Goal: Register for event/course

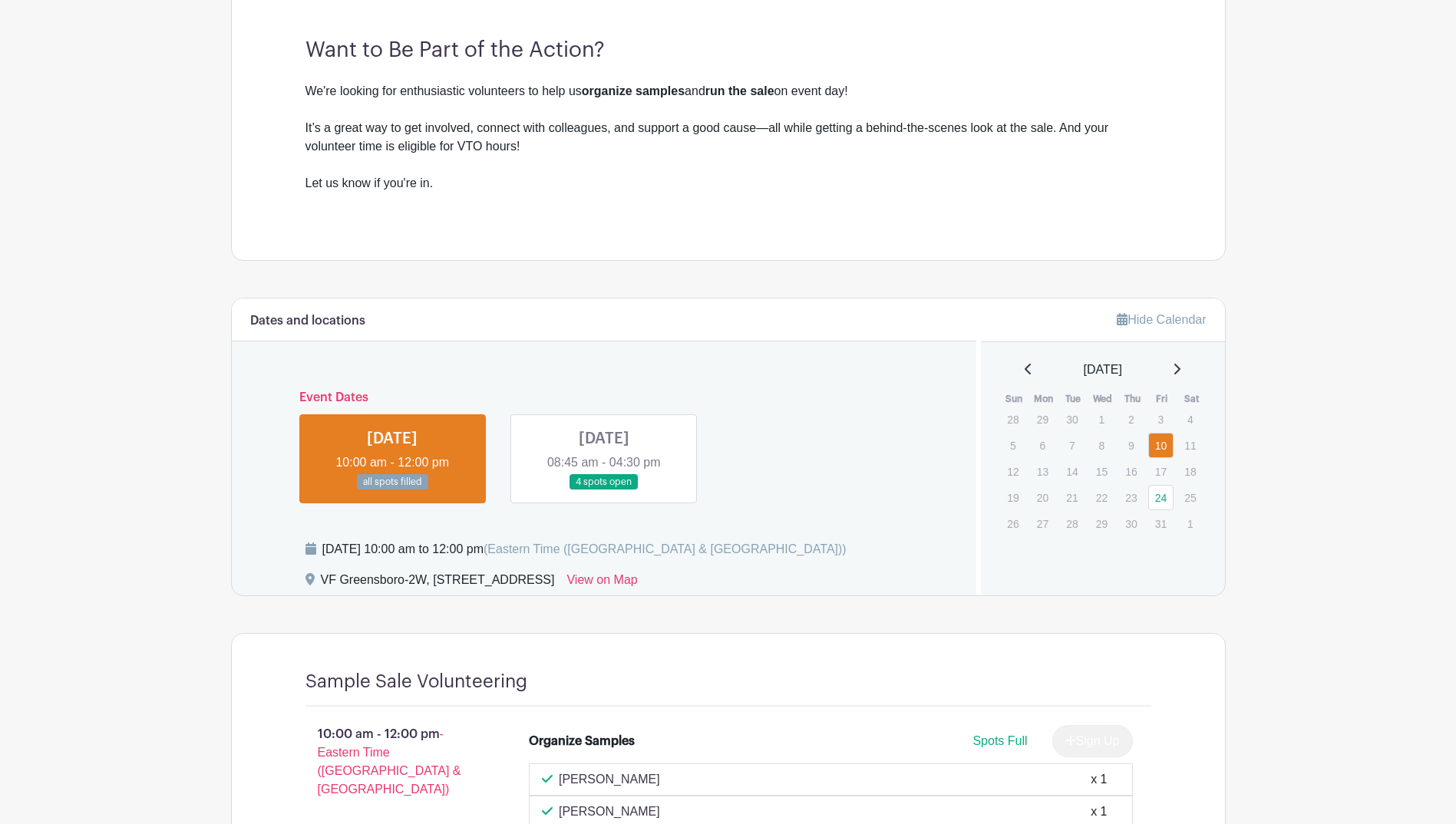
scroll to position [461, 0]
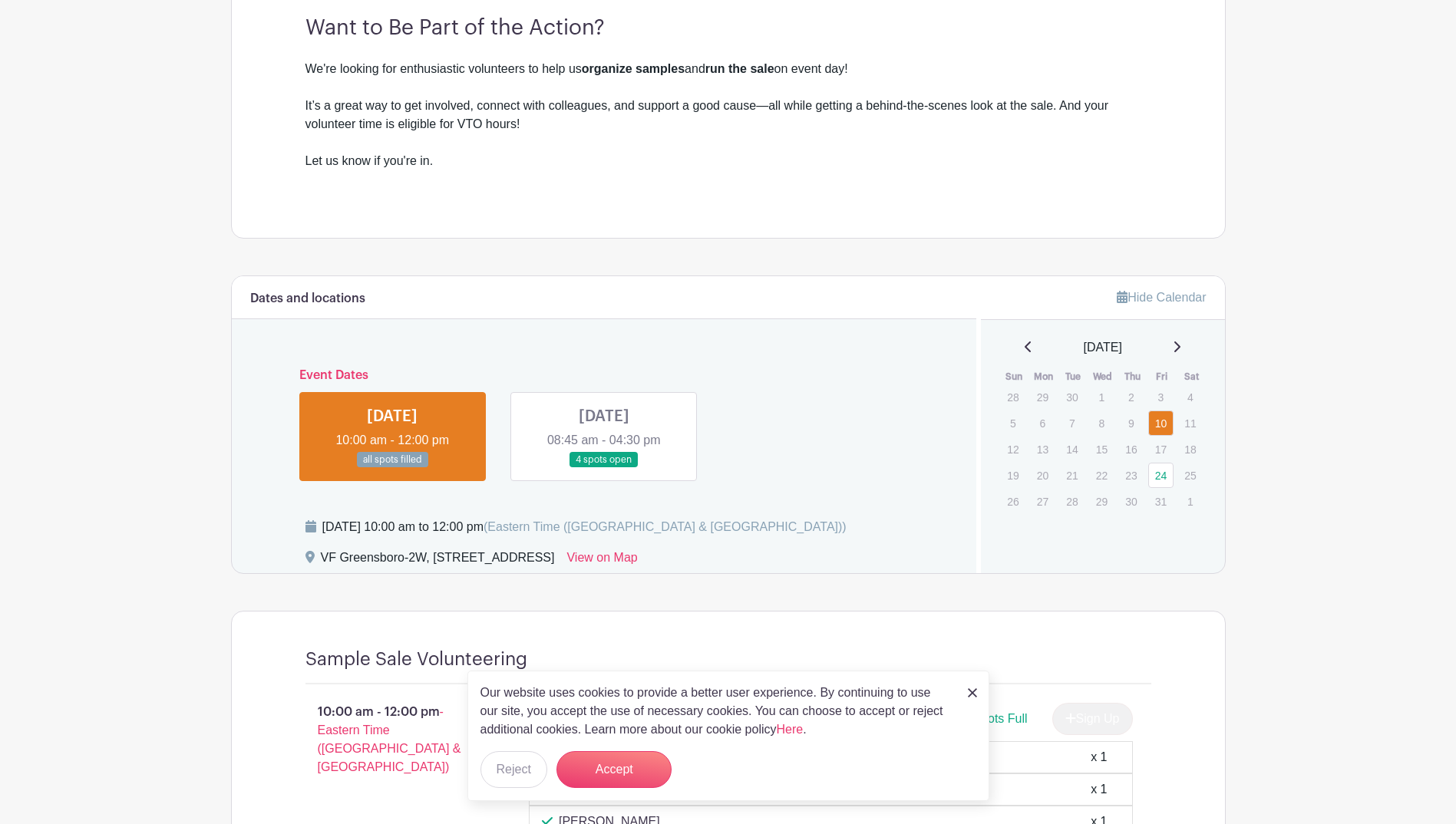
click at [603, 468] on link at bounding box center [603, 468] width 0 height 0
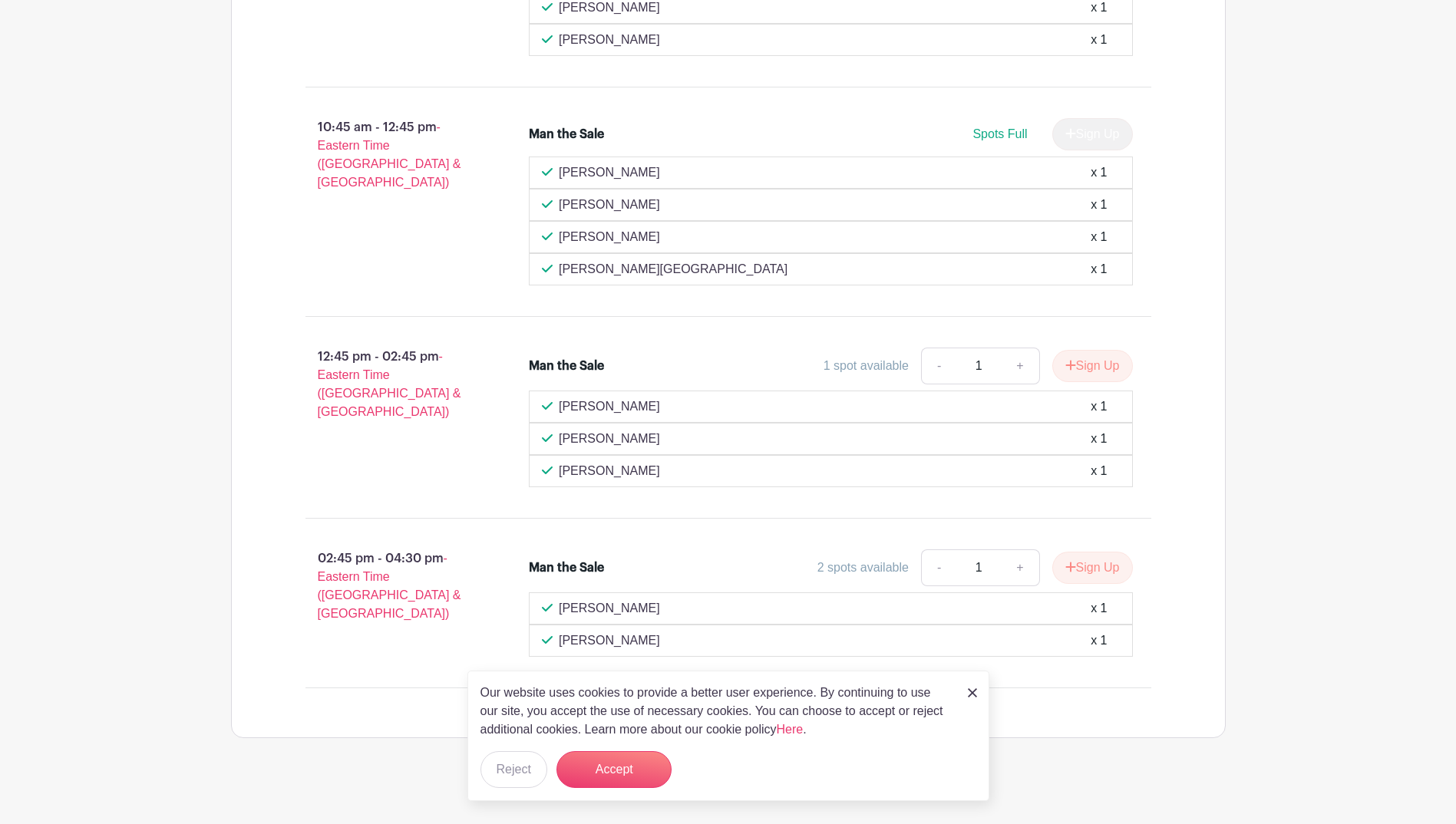
scroll to position [1257, 0]
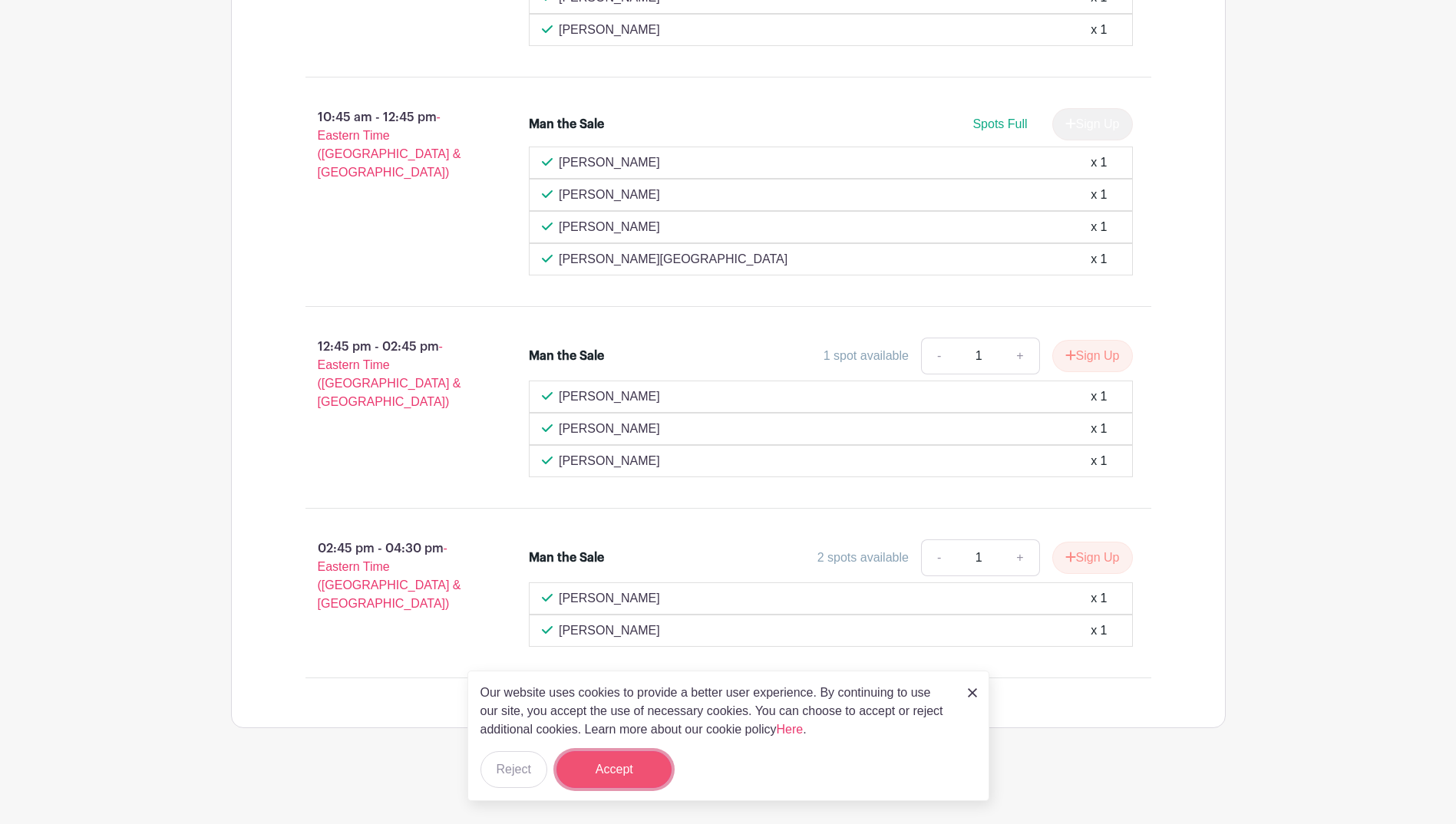
click at [621, 767] on button "Accept" at bounding box center [614, 769] width 115 height 37
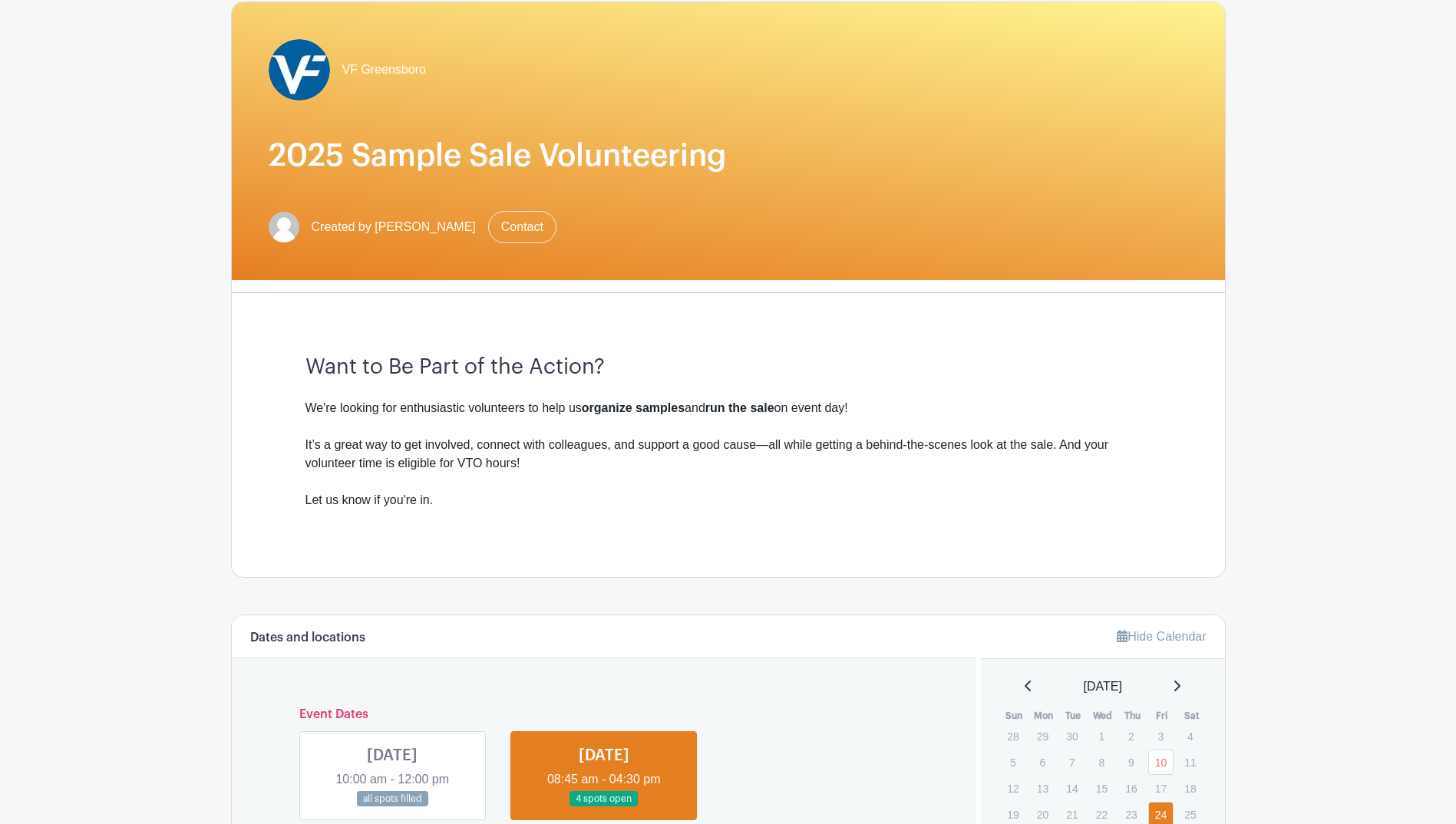
scroll to position [0, 0]
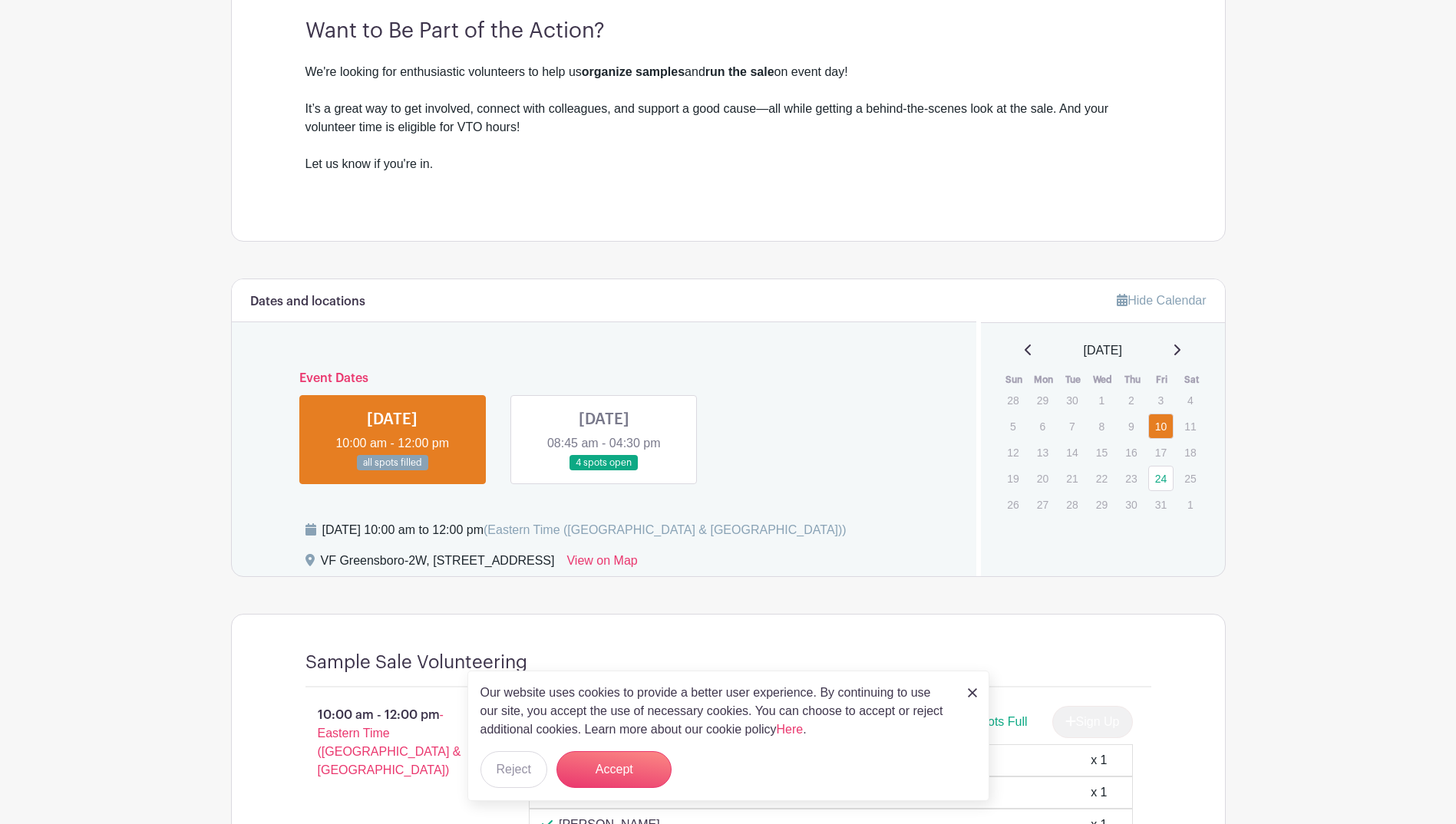
scroll to position [461, 0]
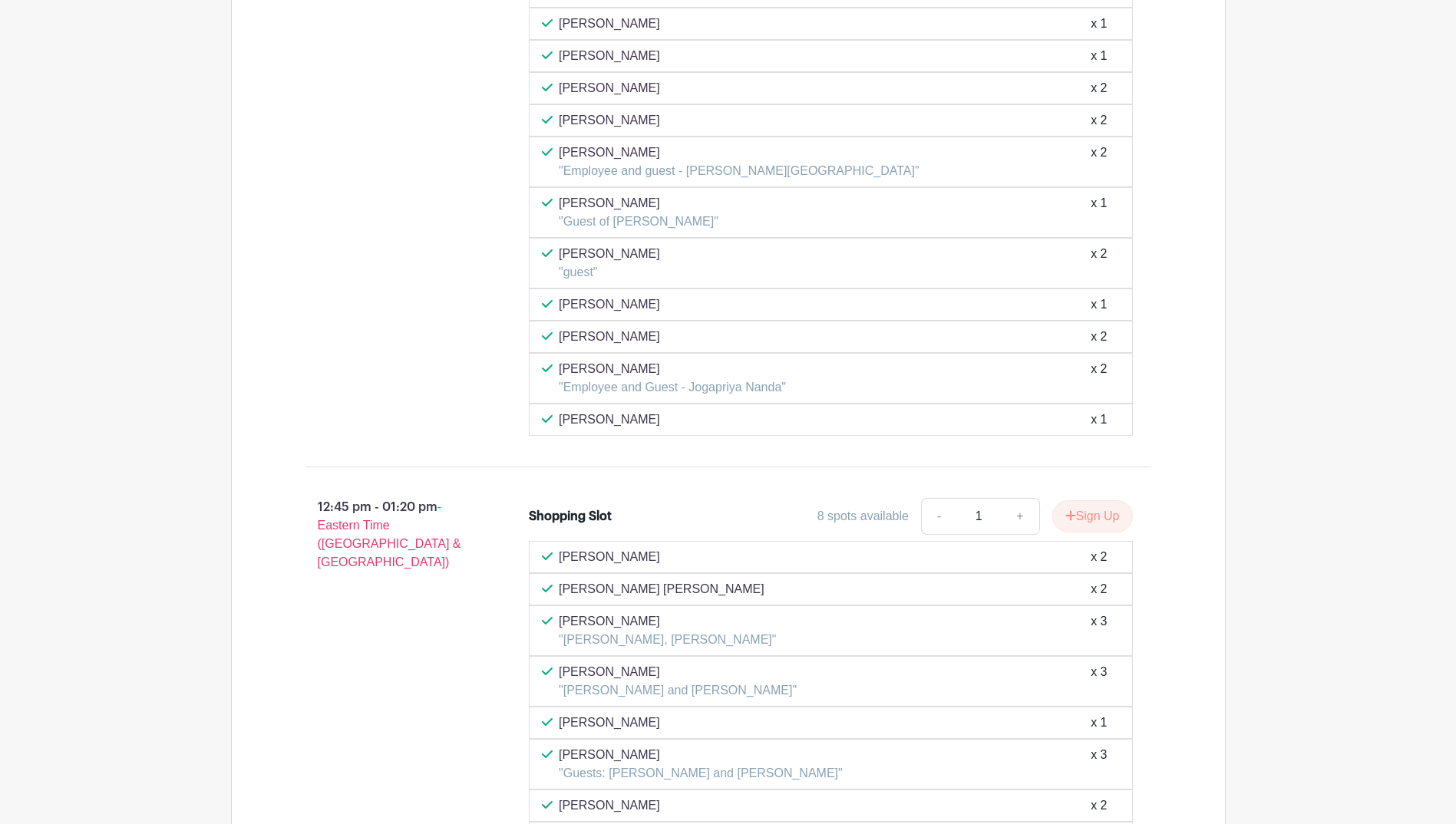
scroll to position [5907, 0]
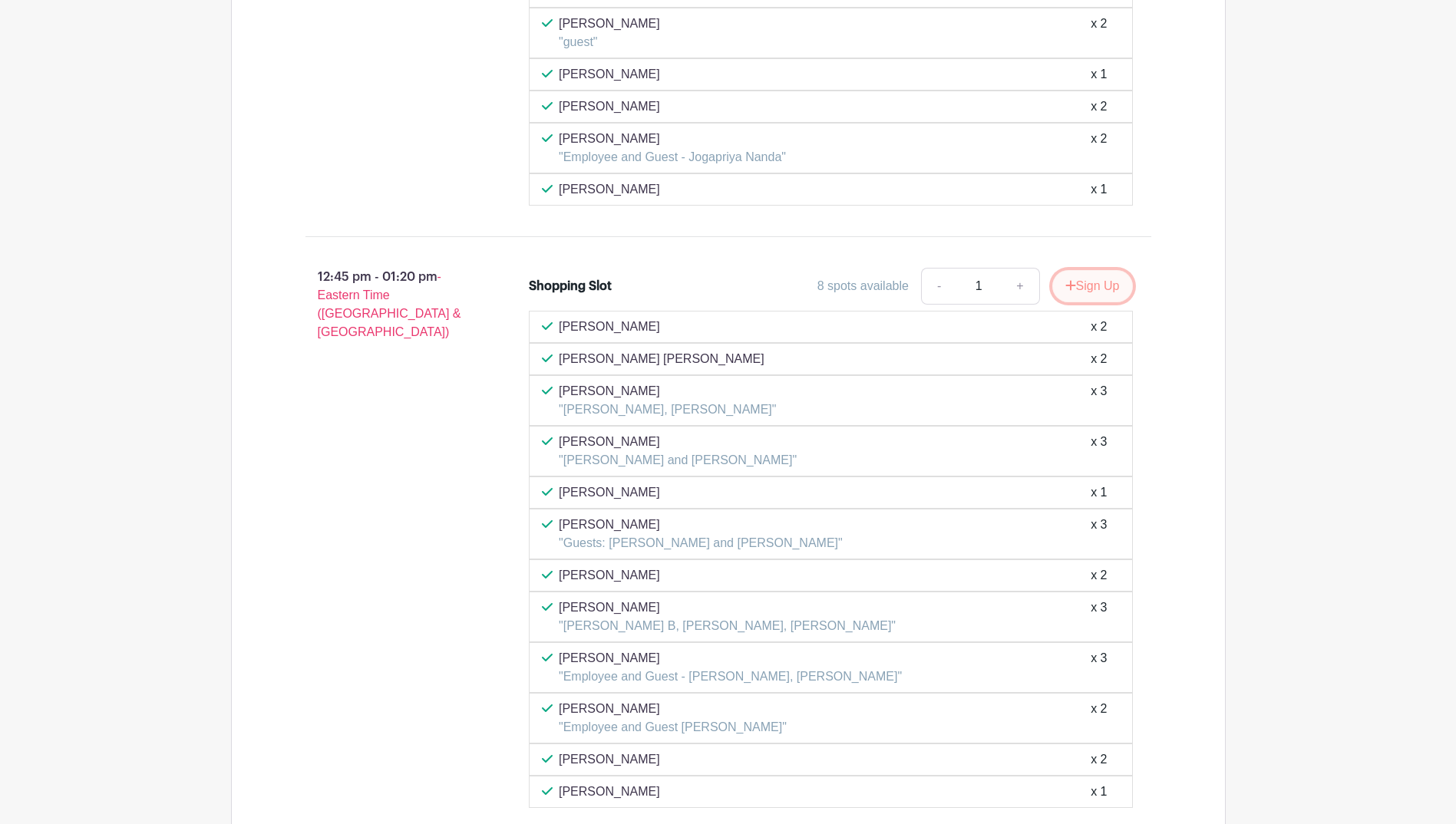
click at [1079, 285] on button "Sign Up" at bounding box center [1092, 286] width 81 height 32
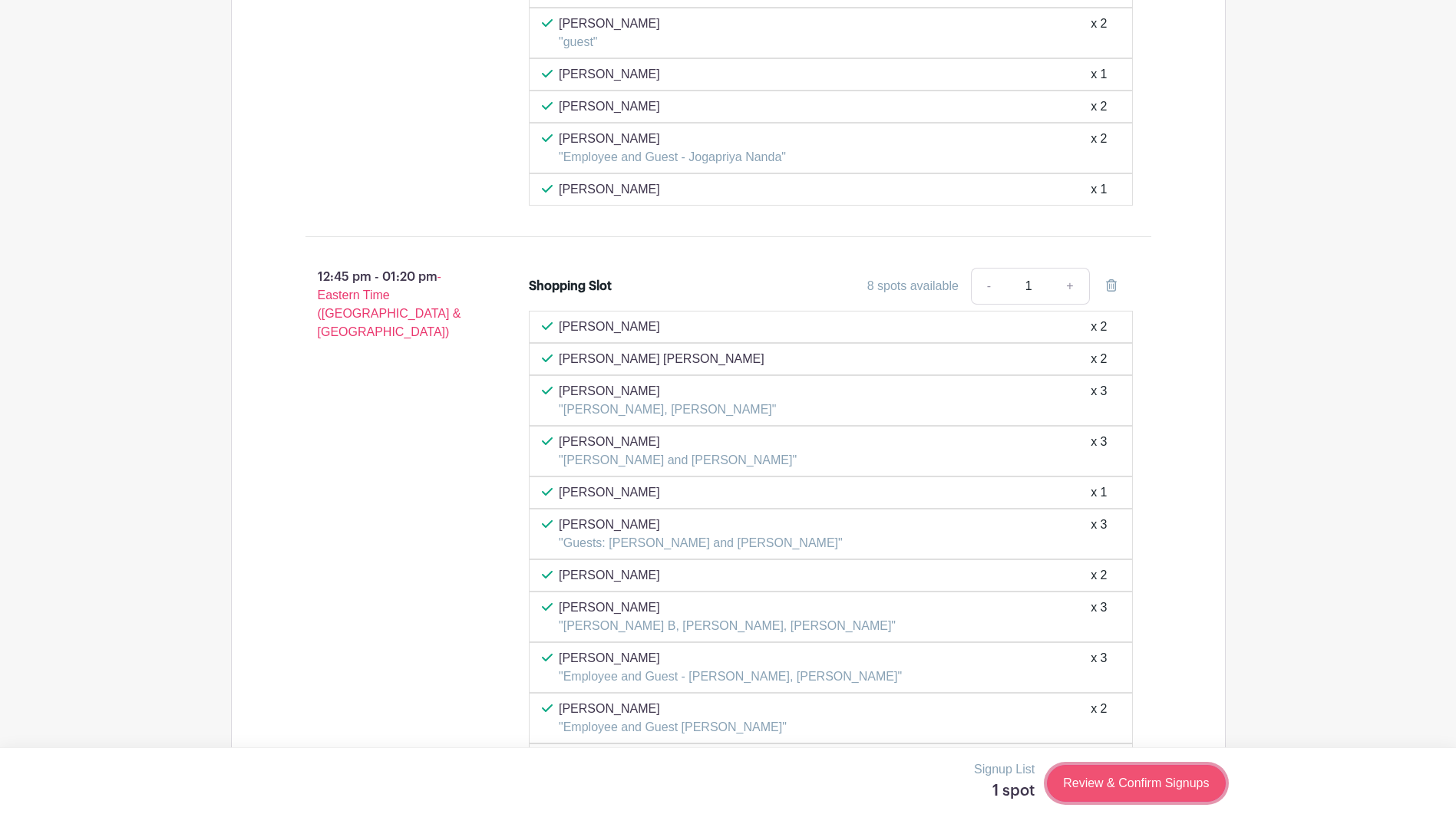
click at [1093, 784] on link "Review & Confirm Signups" at bounding box center [1135, 783] width 178 height 37
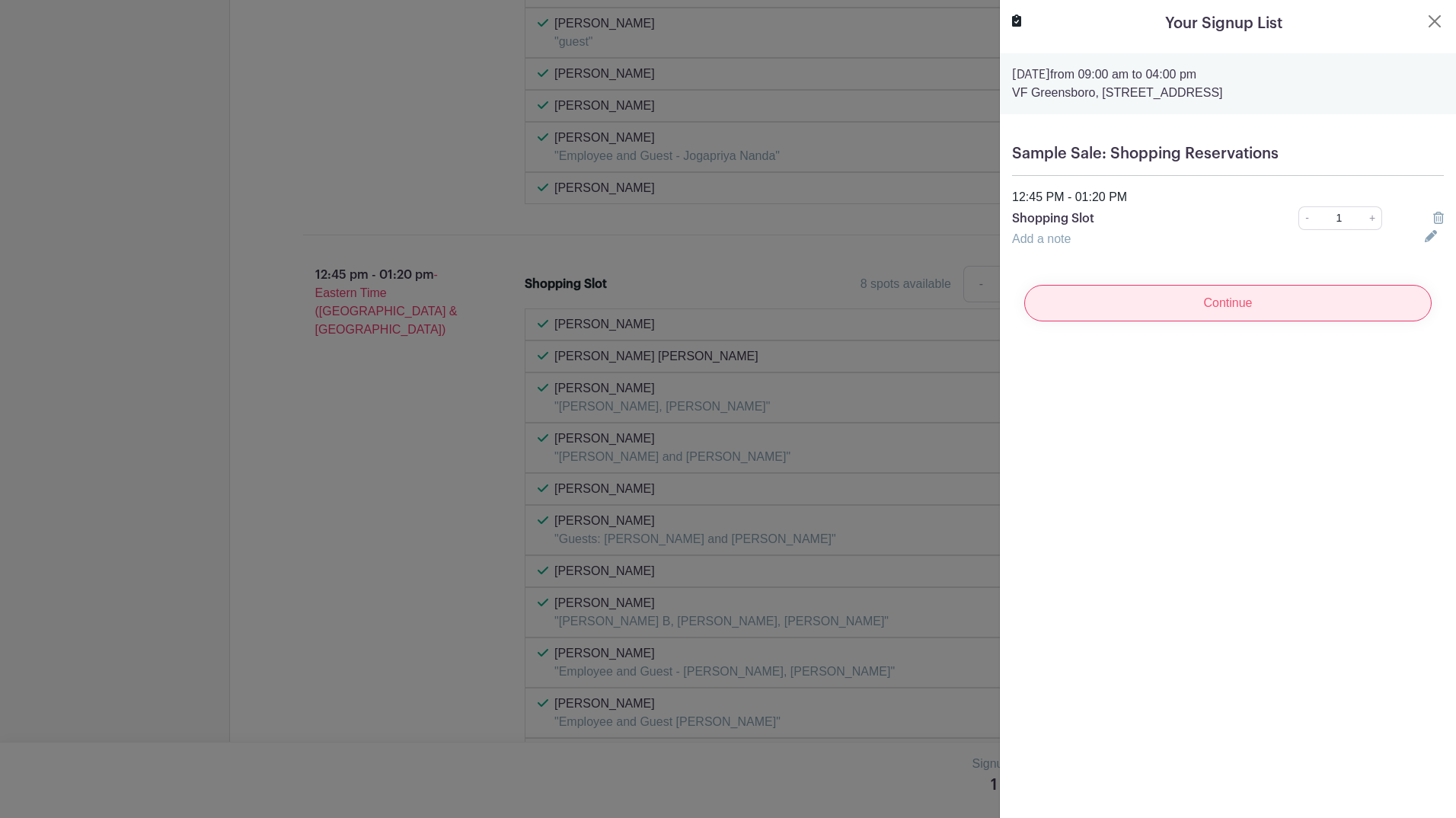
click at [1134, 304] on input "Continue" at bounding box center [1228, 303] width 407 height 36
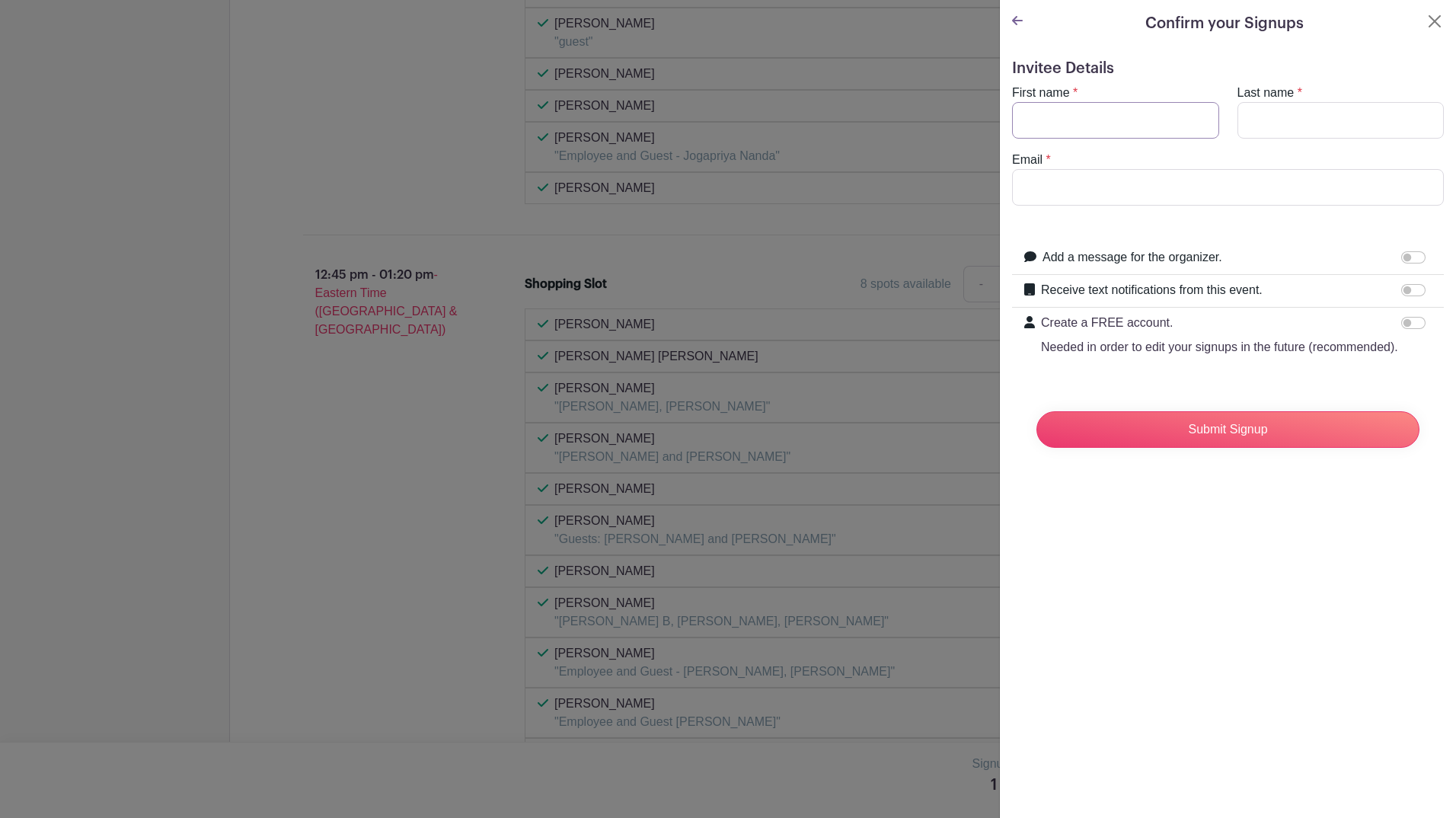
click at [1032, 125] on input "First name" at bounding box center [1116, 120] width 207 height 36
type input "Jason"
type input "Currie"
type input "Jason_currie@vfc.com"
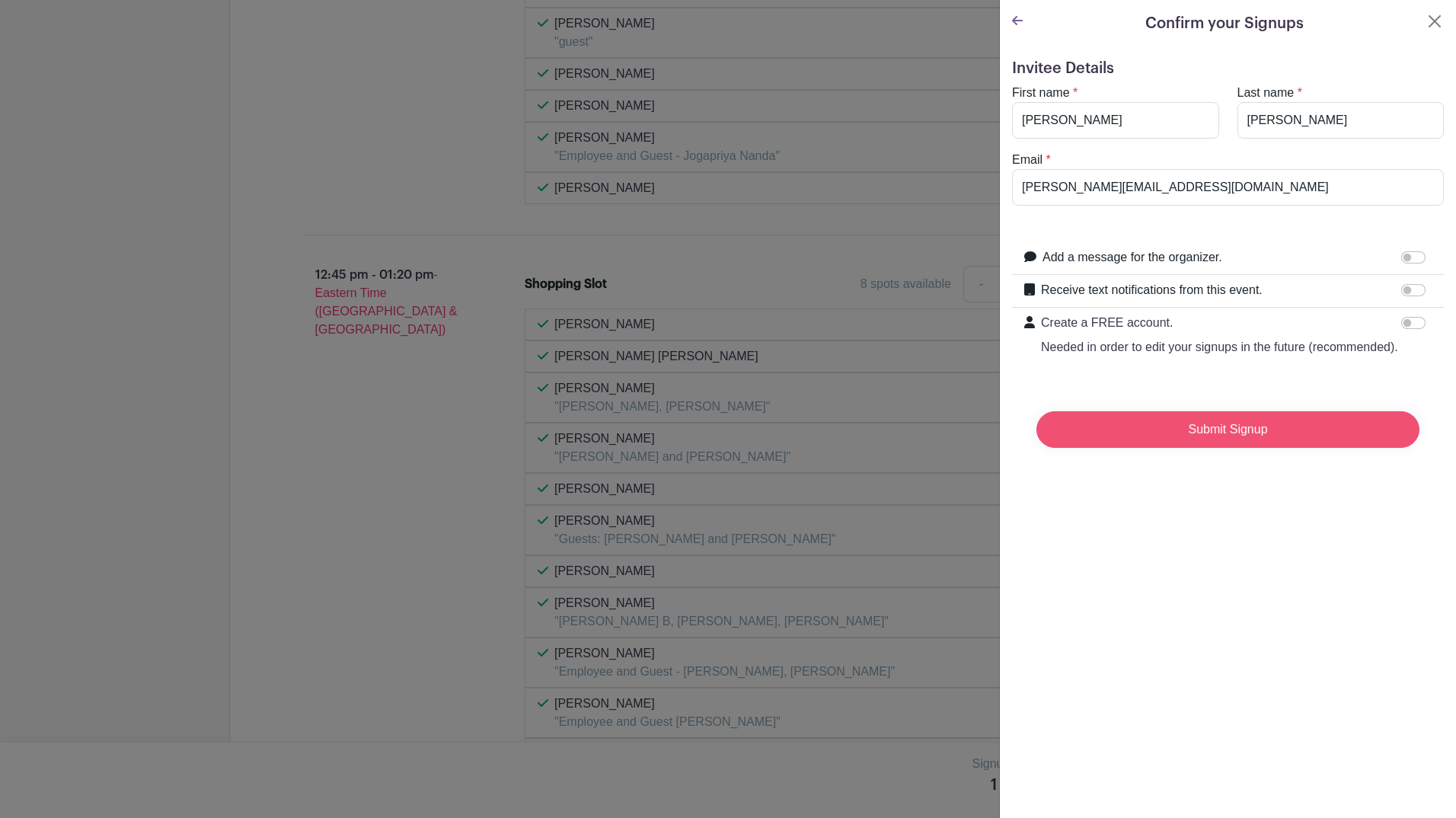
click at [1153, 448] on input "Submit Signup" at bounding box center [1227, 429] width 383 height 36
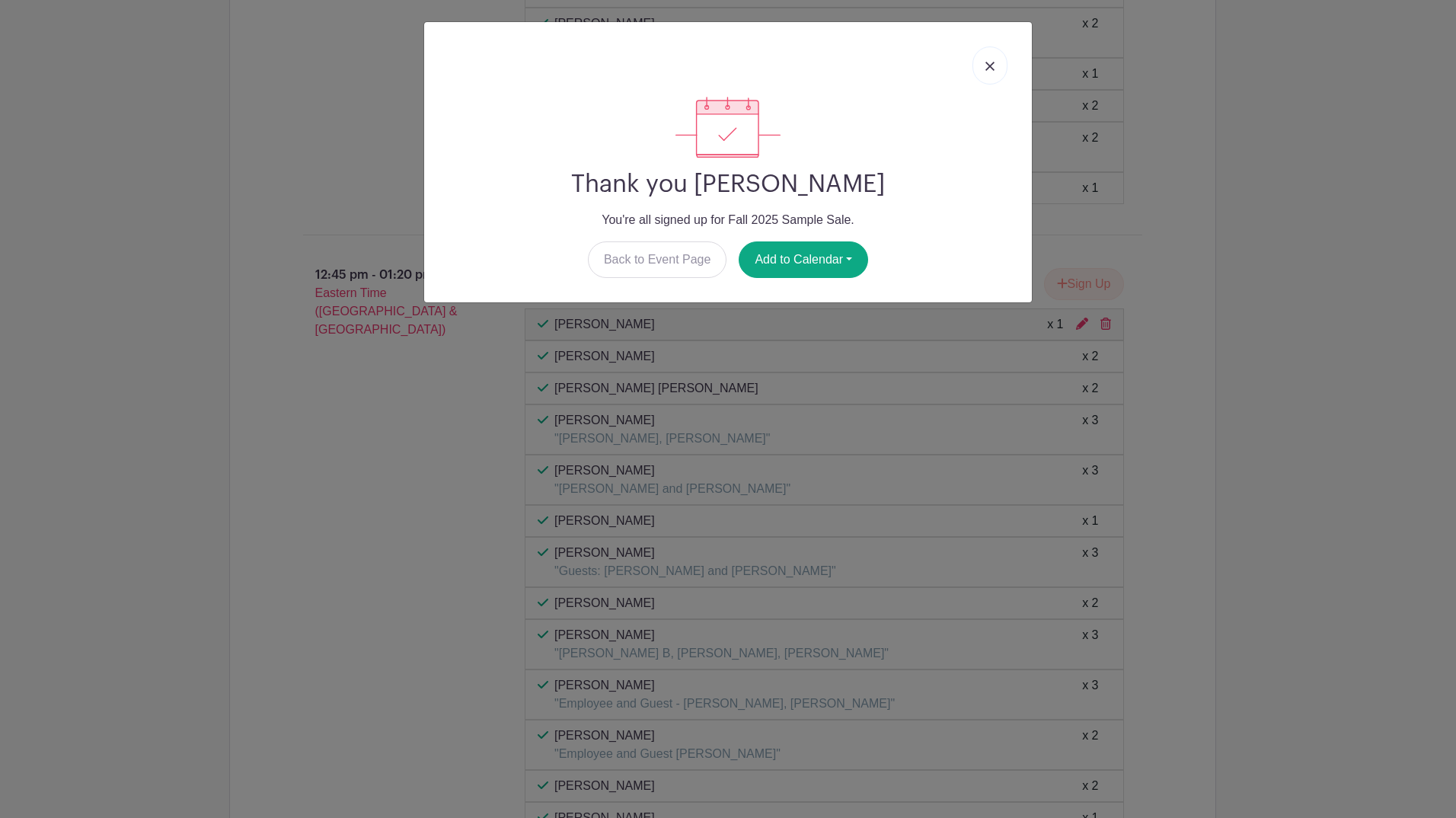
click at [984, 71] on link at bounding box center [990, 65] width 35 height 38
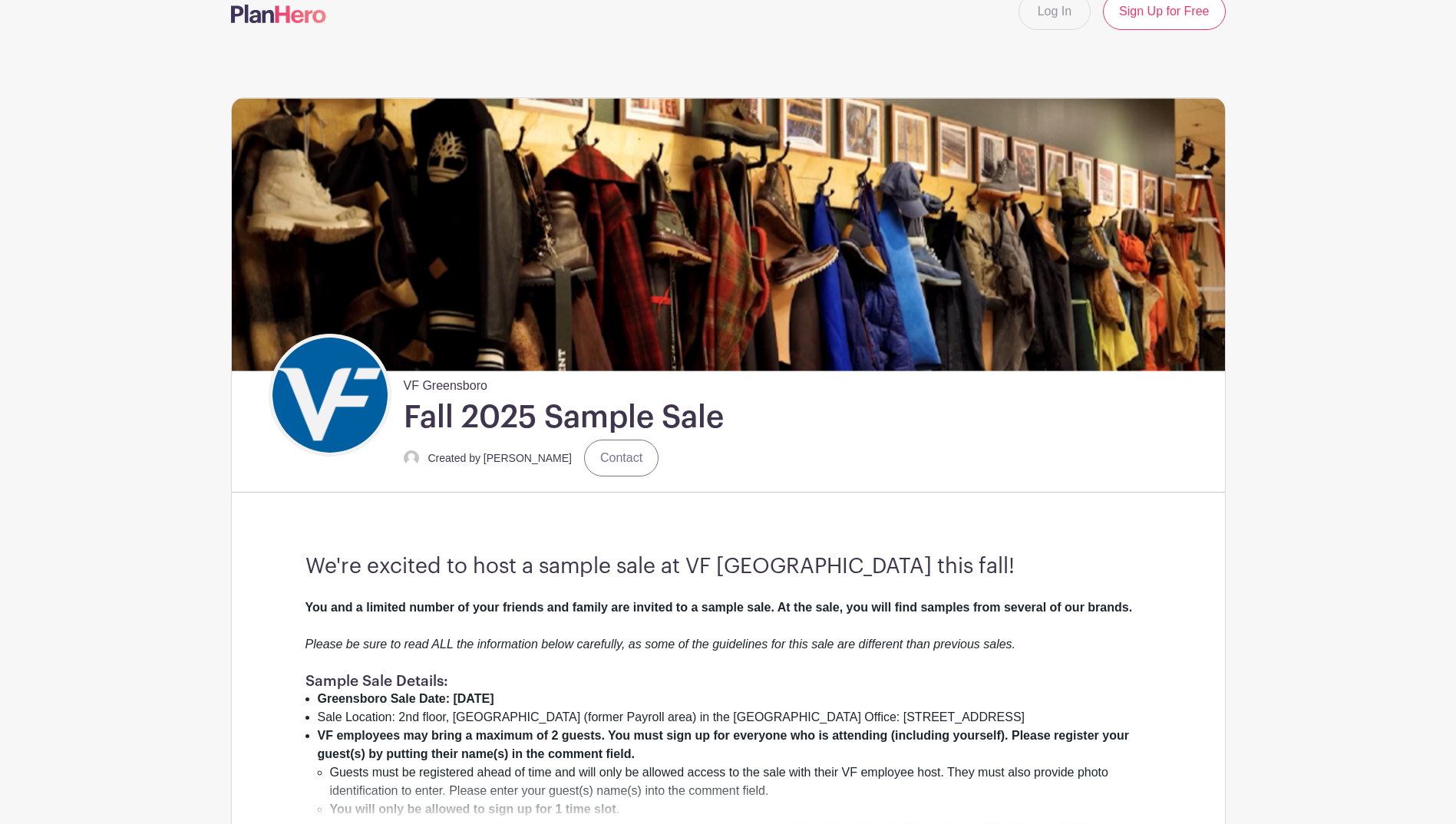
scroll to position [0, 0]
